Goal: Obtain resource: Obtain resource

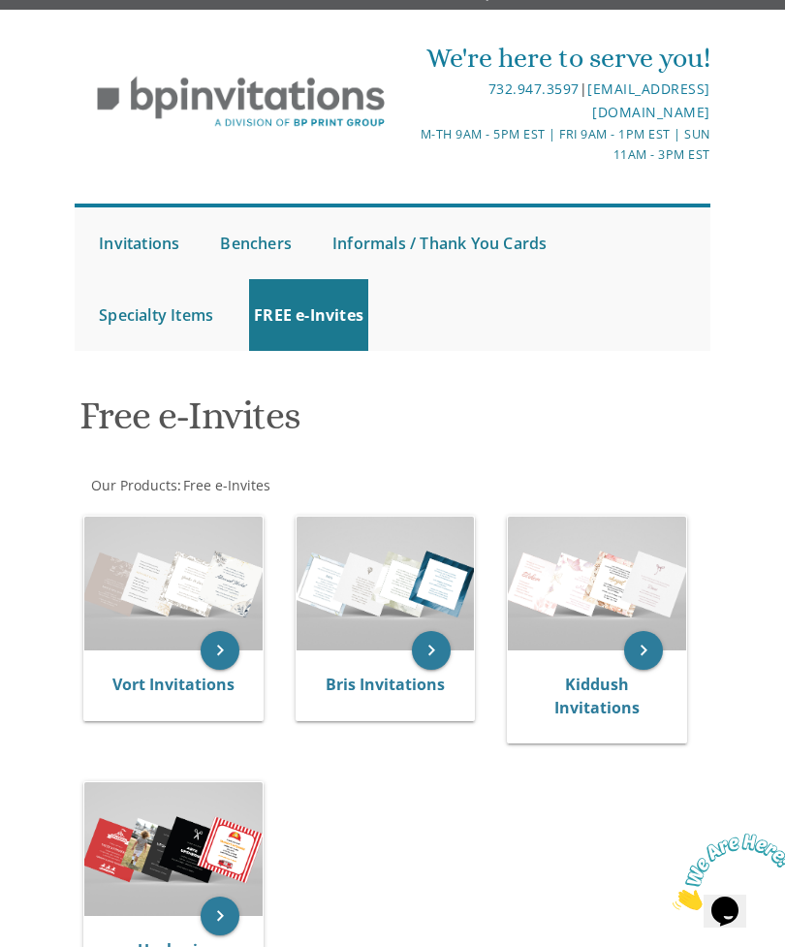
scroll to position [41, 0]
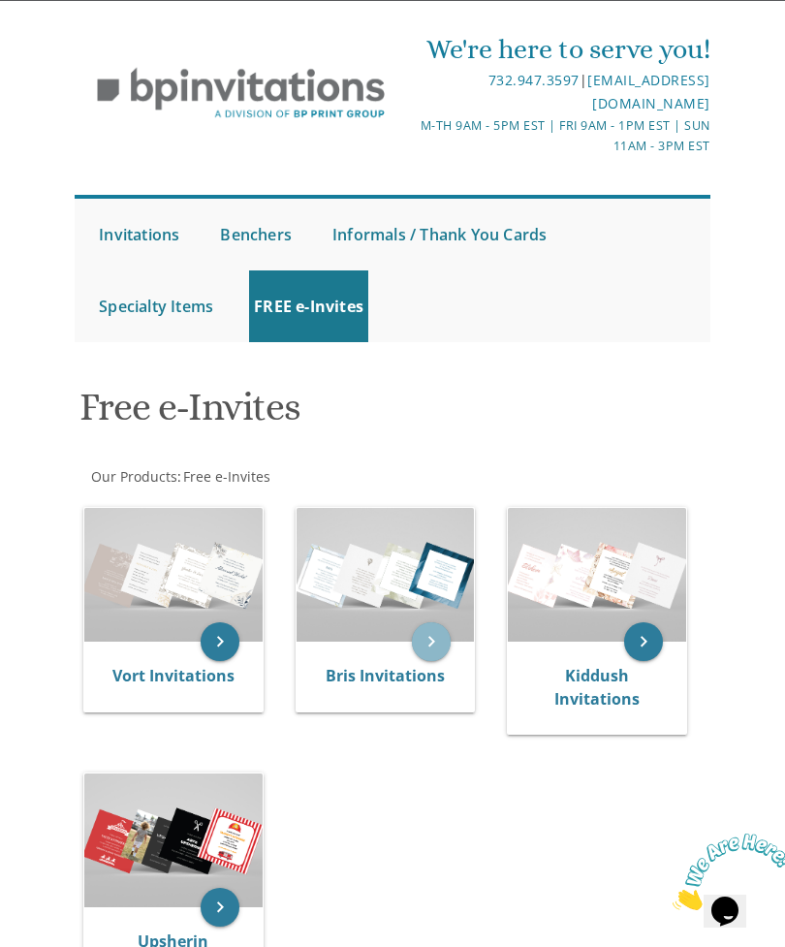
click at [434, 635] on icon "keyboard_arrow_right" at bounding box center [431, 641] width 39 height 39
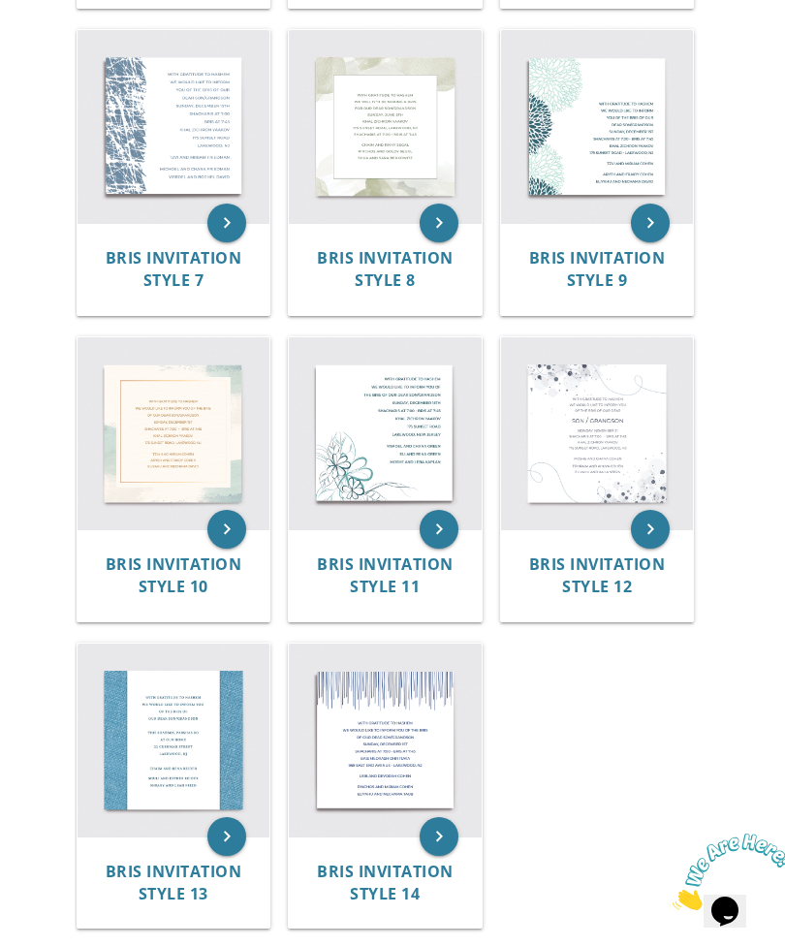
scroll to position [1121, 0]
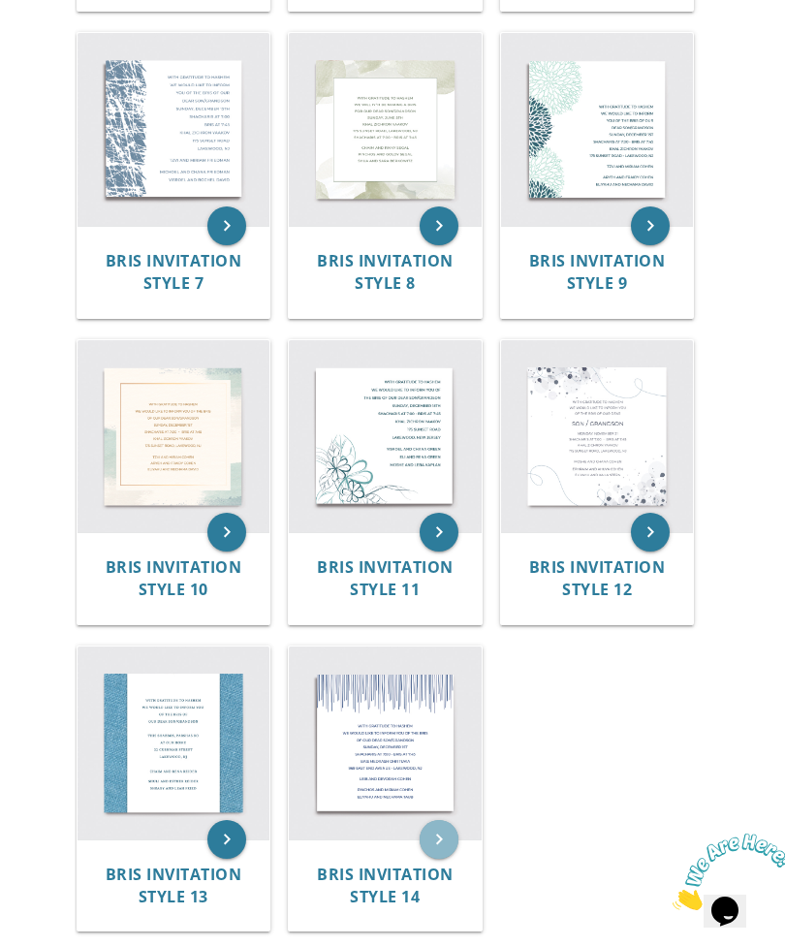
click at [448, 843] on icon "keyboard_arrow_right" at bounding box center [439, 839] width 39 height 39
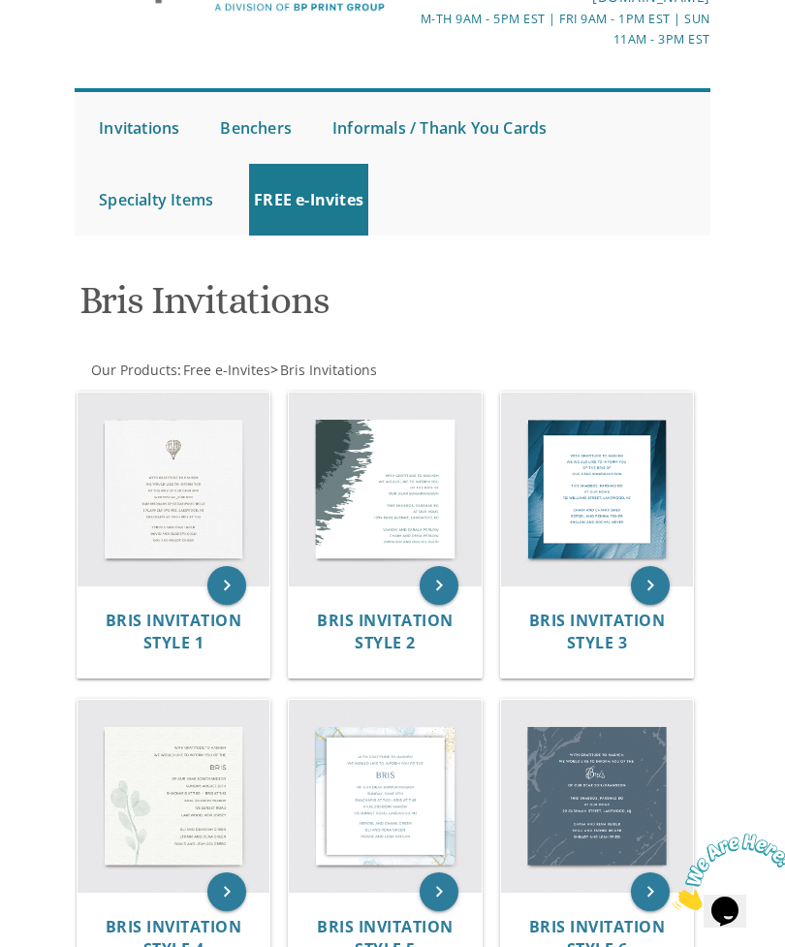
scroll to position [148, 0]
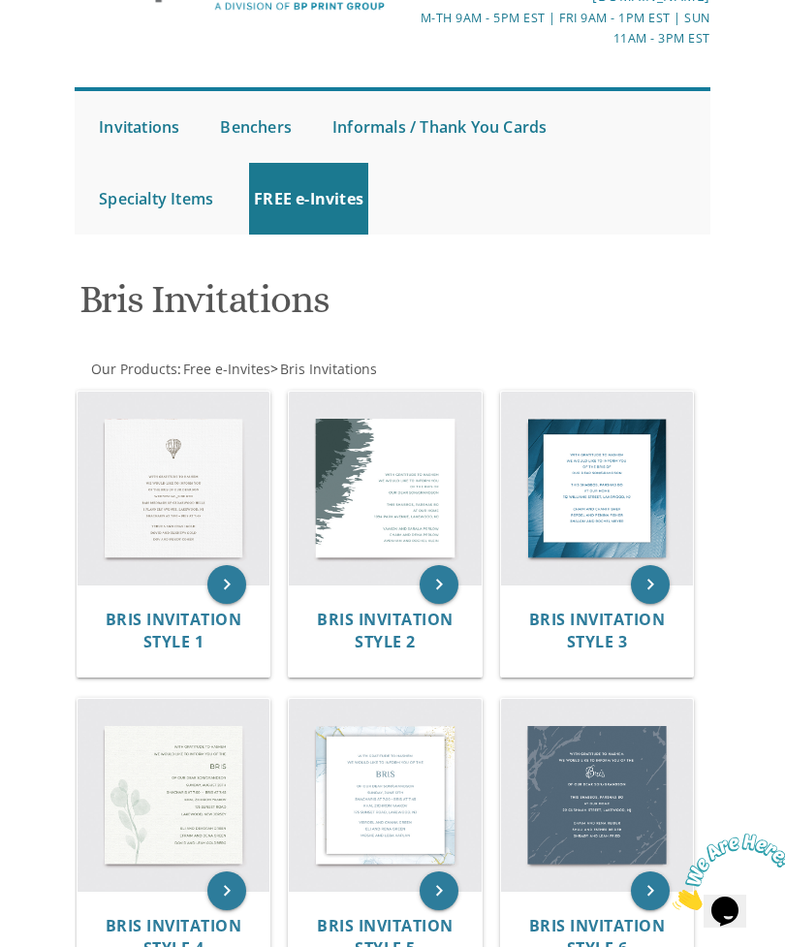
click at [210, 609] on span "Bris Invitation Style 1" at bounding box center [174, 631] width 137 height 44
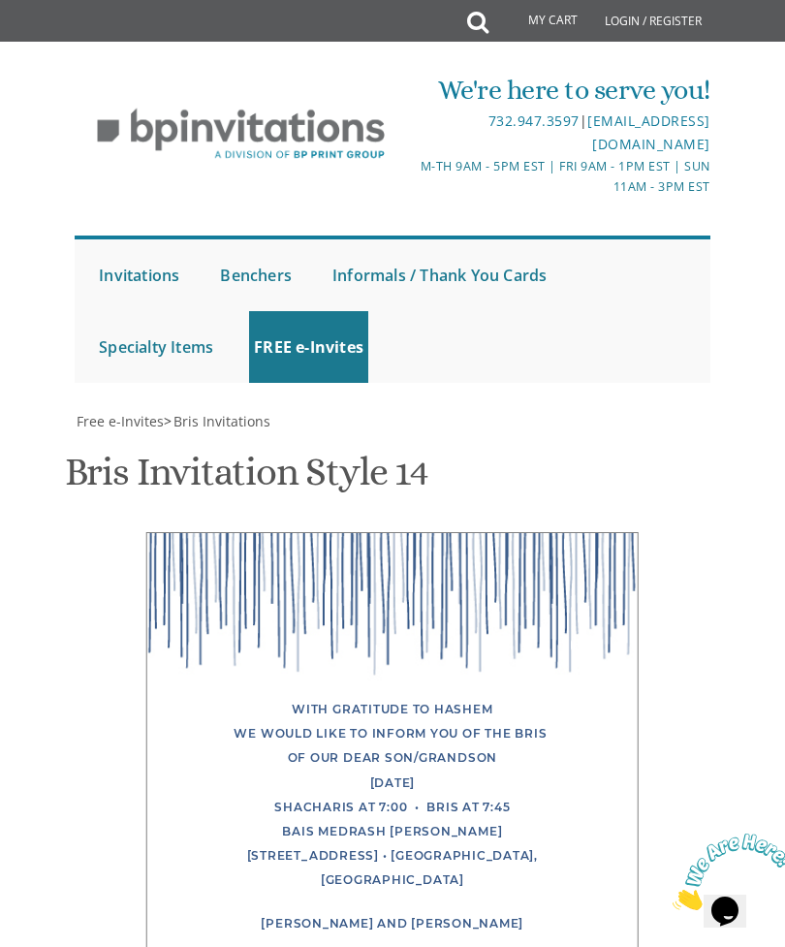
scroll to position [400, 0]
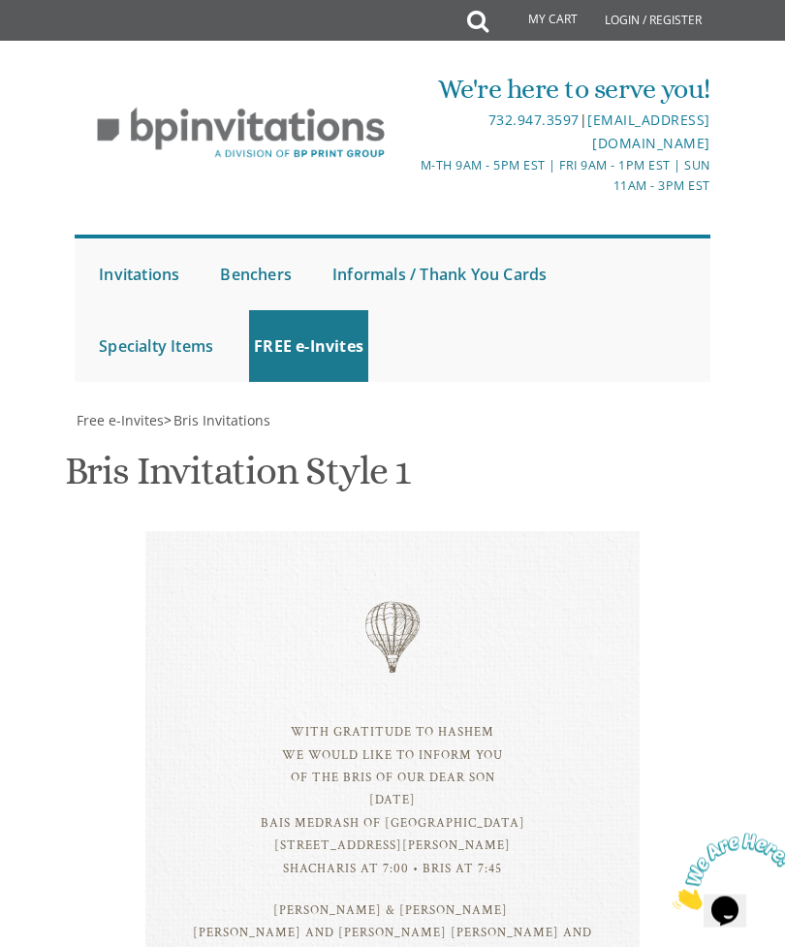
scroll to position [503, 0]
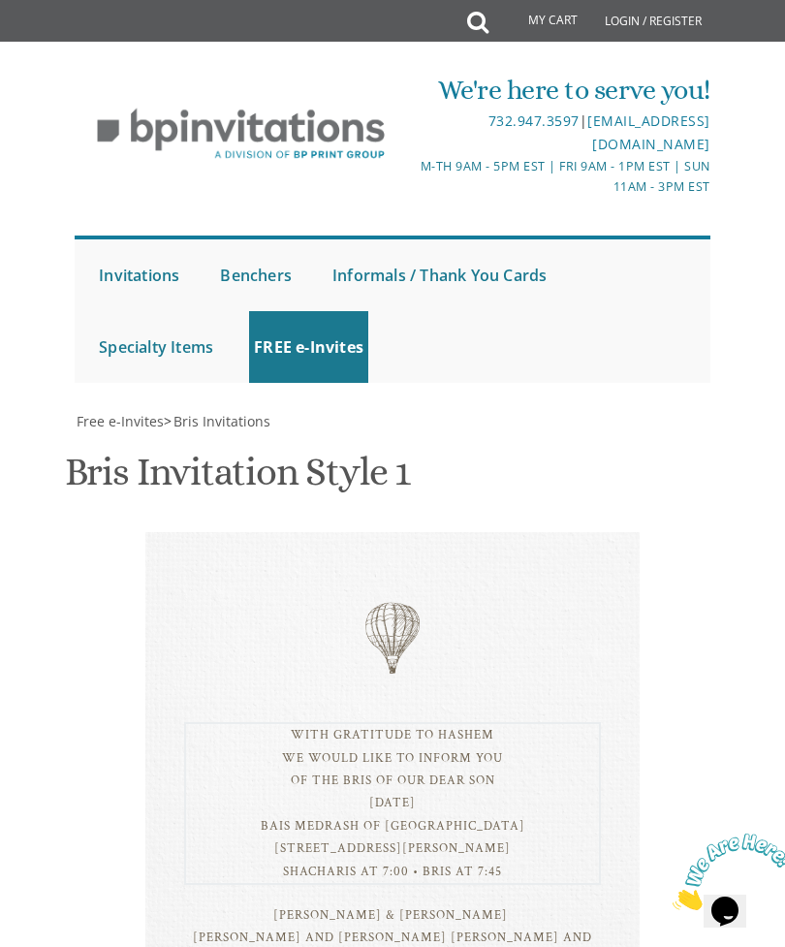
scroll to position [586, 0]
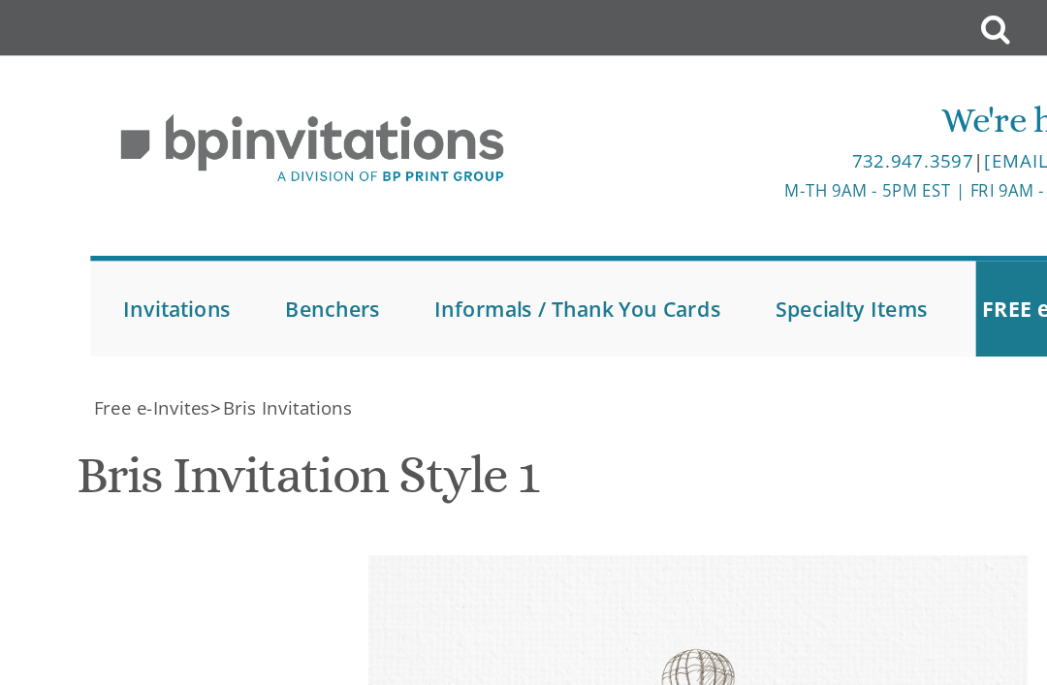
scroll to position [389, 0]
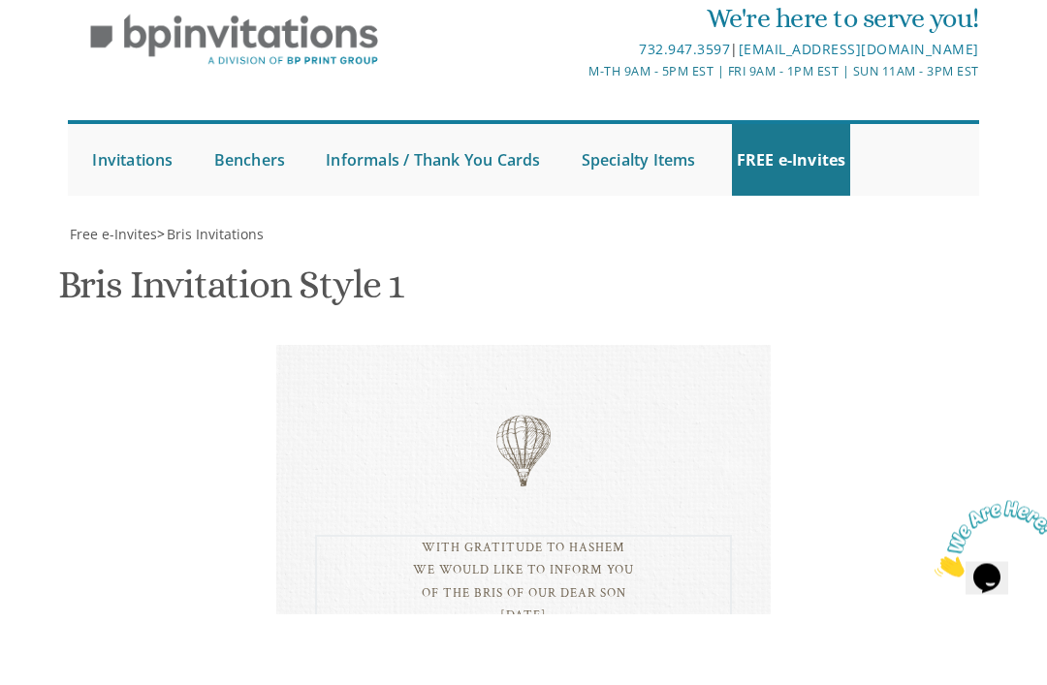
type textarea "With gratitude to Hashem We would like to invite you of the shalom zachor of ou…"
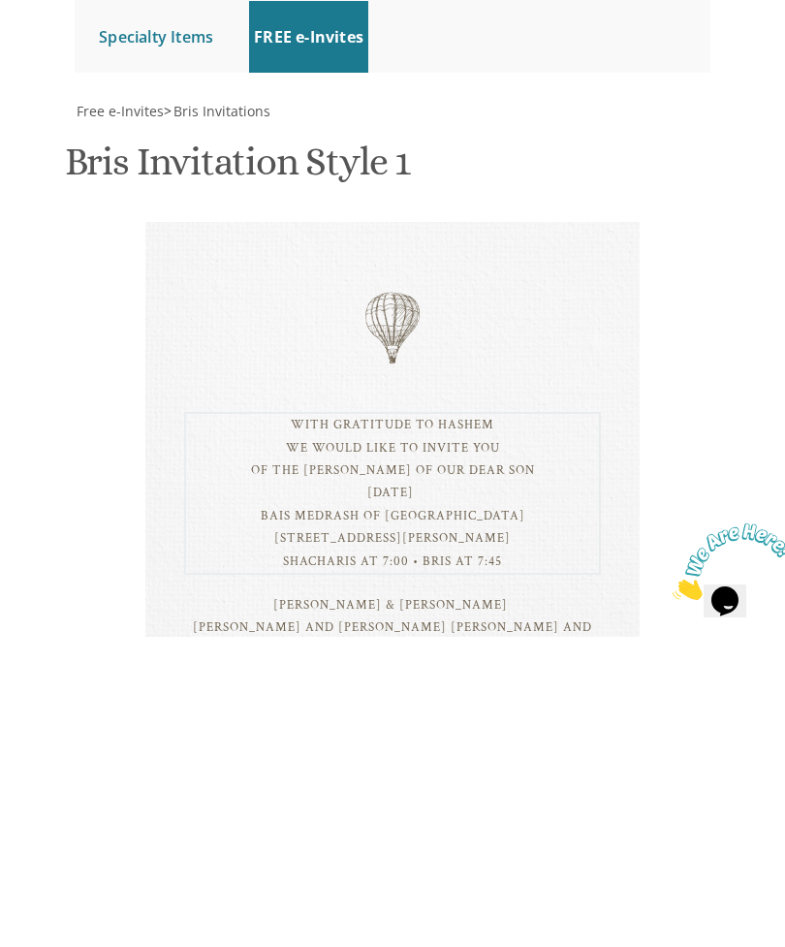
scroll to position [967, 0]
